Goal: Contribute content: Add original content to the website for others to see

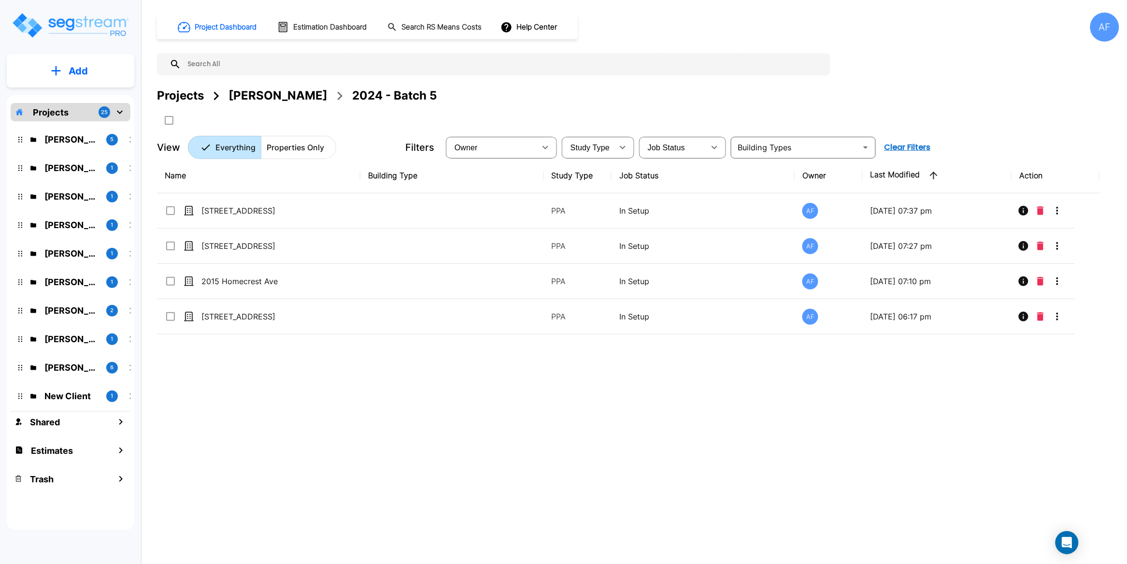
click at [306, 420] on div "Name Building Type Study Type Job Status Owner Last Modified Action 384 Audubon…" at bounding box center [628, 333] width 943 height 350
click at [73, 70] on p "Add" at bounding box center [78, 71] width 19 height 14
click at [76, 126] on p "Add Property" at bounding box center [76, 125] width 49 height 12
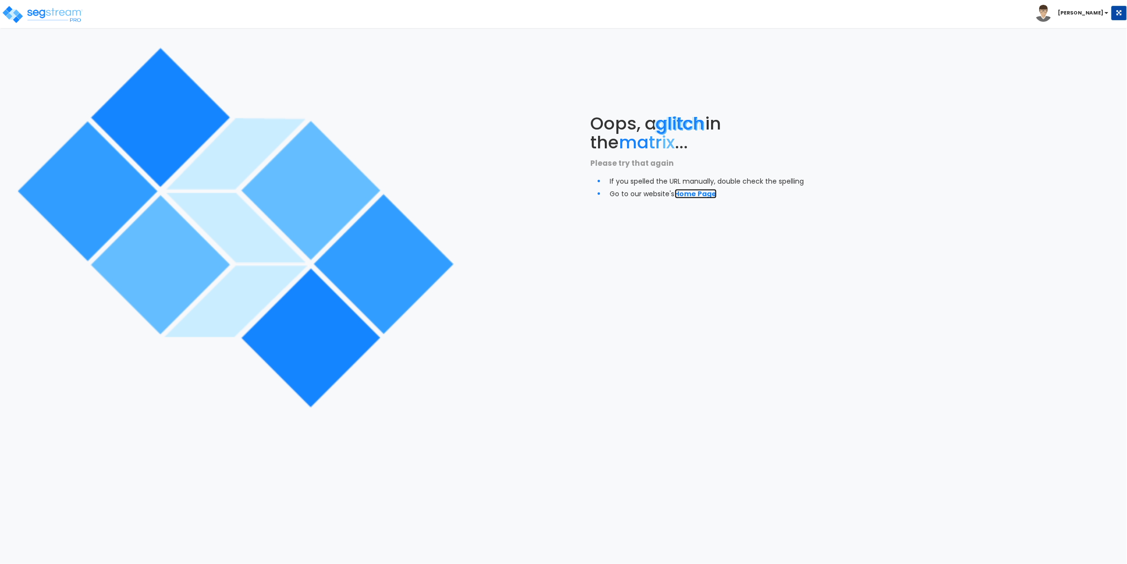
click at [686, 190] on link "Home Page" at bounding box center [696, 194] width 42 height 10
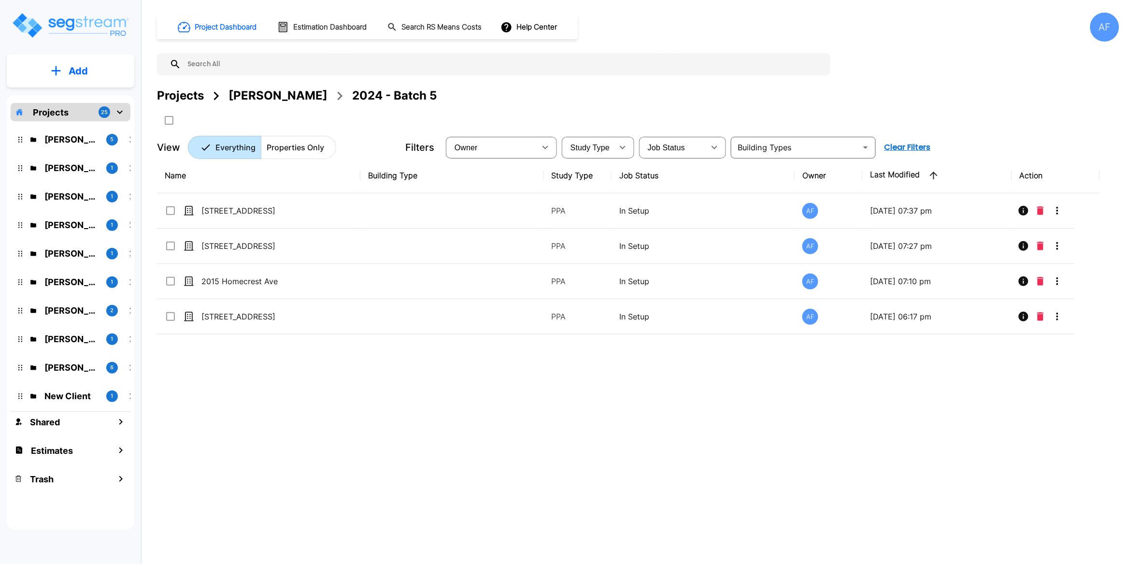
click at [72, 70] on p "Add" at bounding box center [78, 71] width 19 height 14
click at [72, 127] on p "Add Property" at bounding box center [76, 125] width 49 height 12
